Goal: Navigation & Orientation: Go to known website

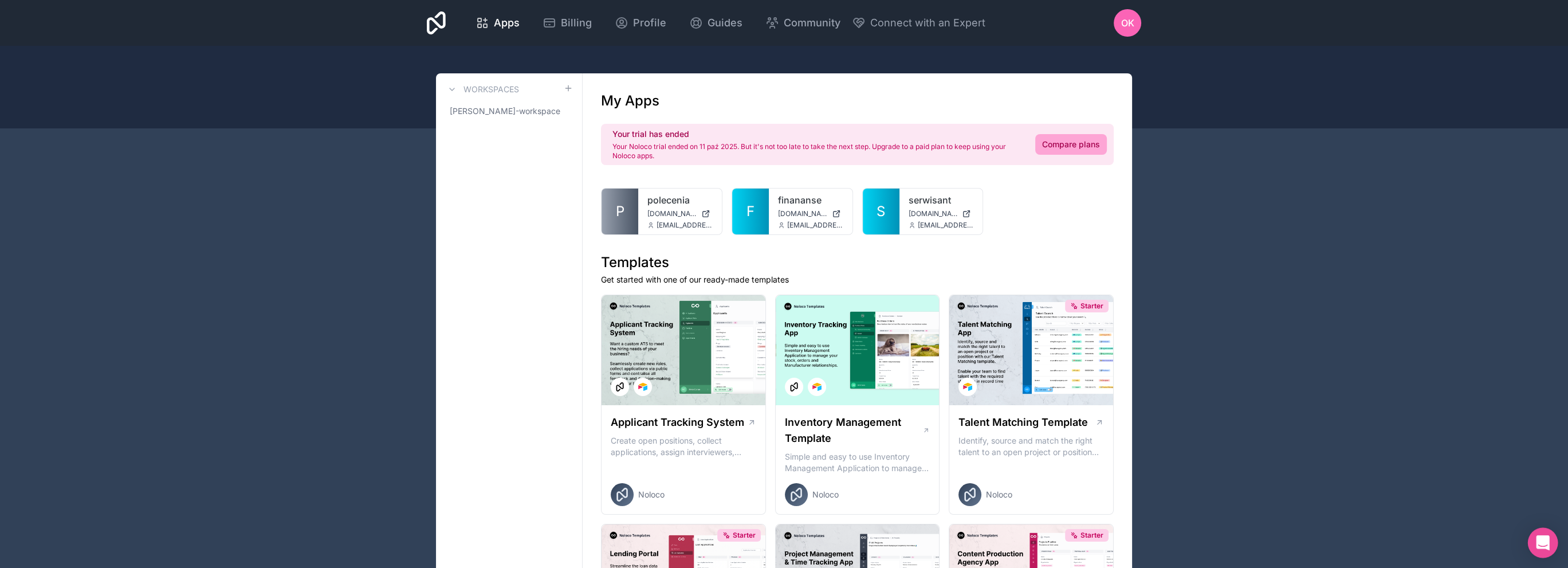
click at [1540, 539] on icon "Open Intercom Messenger" at bounding box center [1543, 542] width 13 height 15
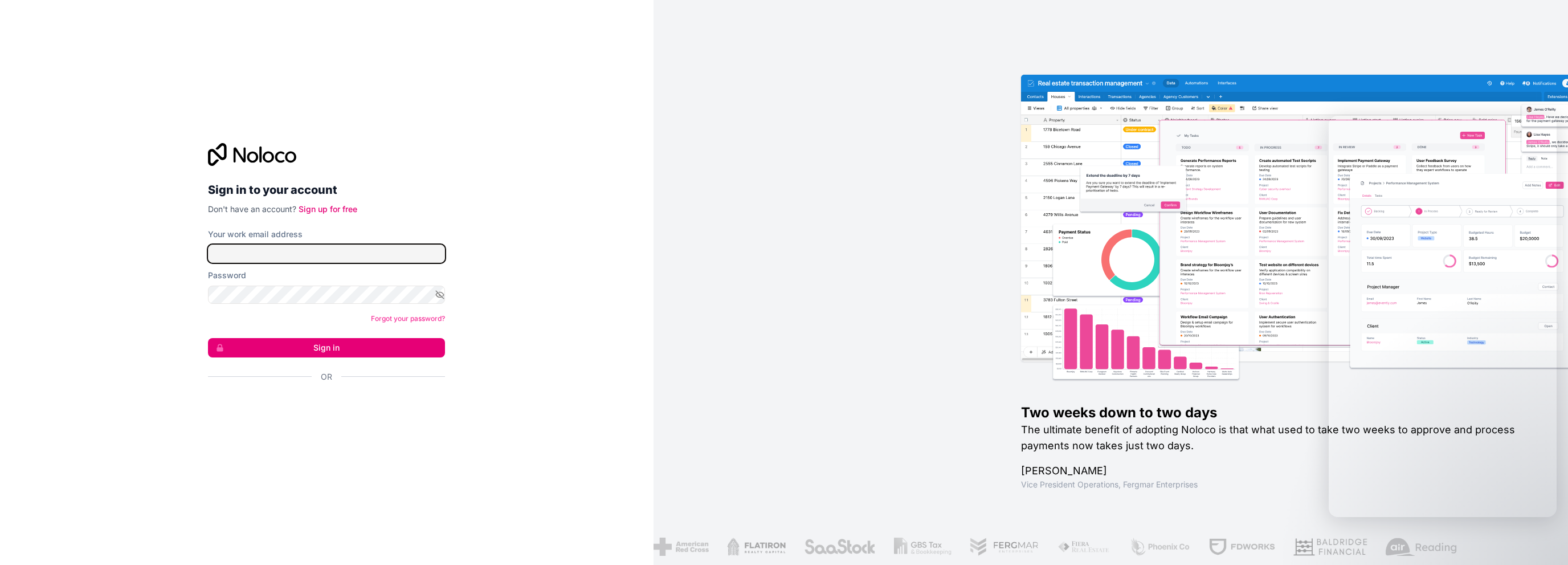
type input "**********"
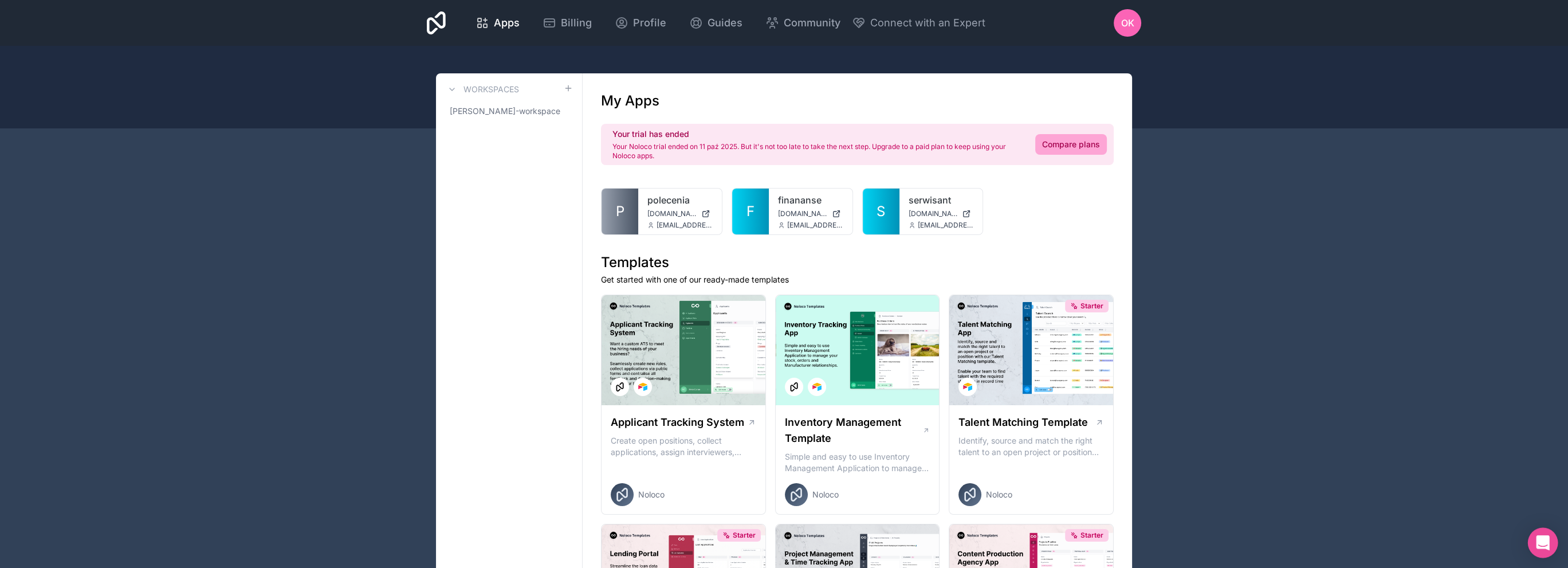
click at [1544, 536] on div "Open Intercom Messenger" at bounding box center [1543, 543] width 31 height 31
